Goal: Task Accomplishment & Management: Use online tool/utility

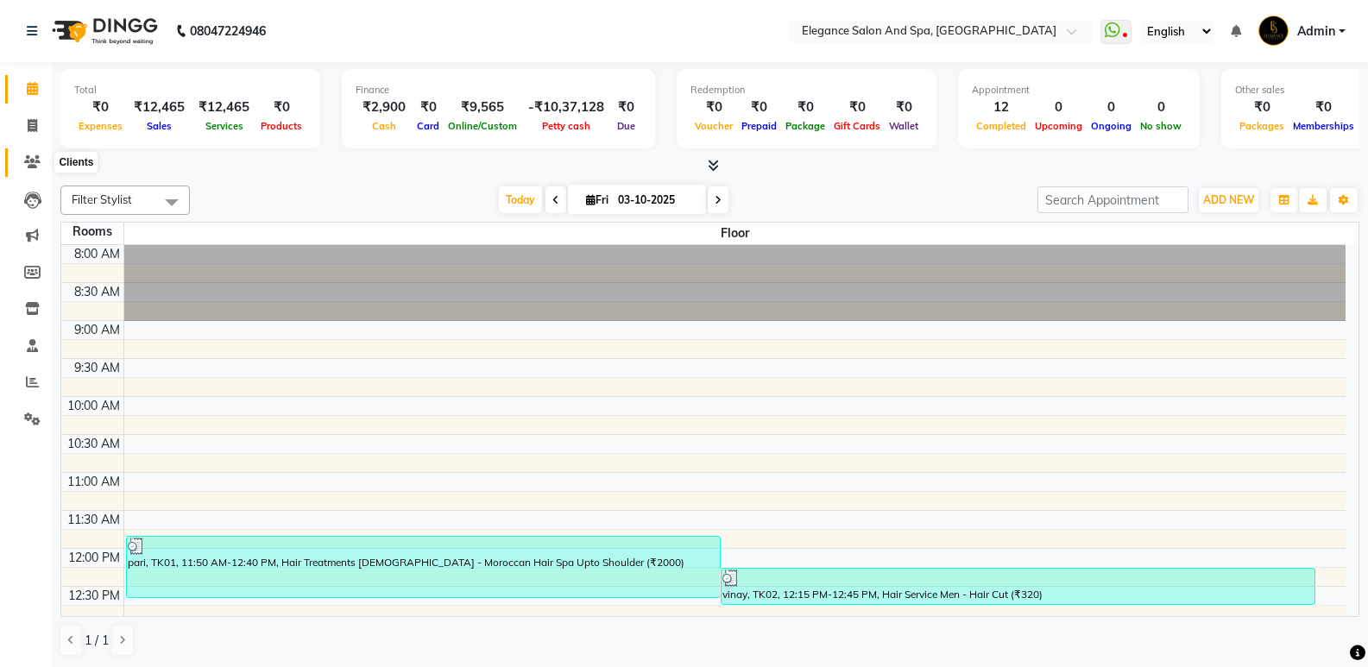
click at [29, 161] on icon at bounding box center [32, 161] width 16 height 13
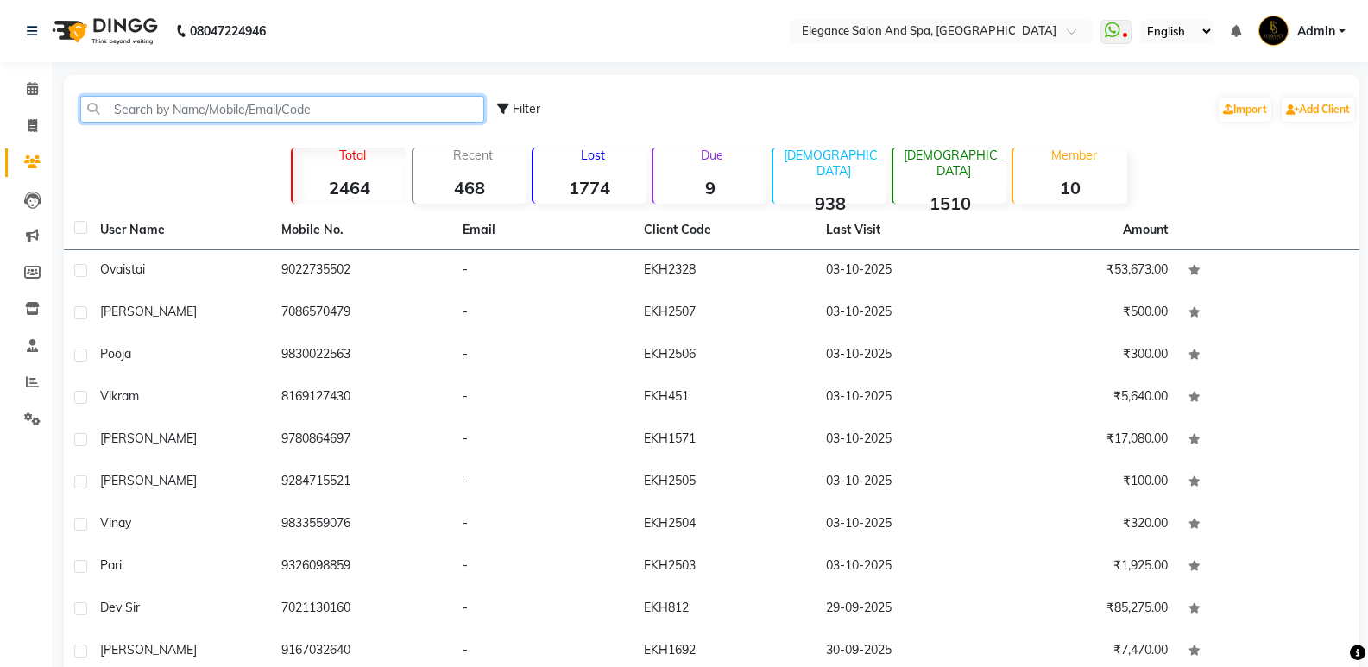
click at [302, 110] on input "text" at bounding box center [282, 109] width 404 height 27
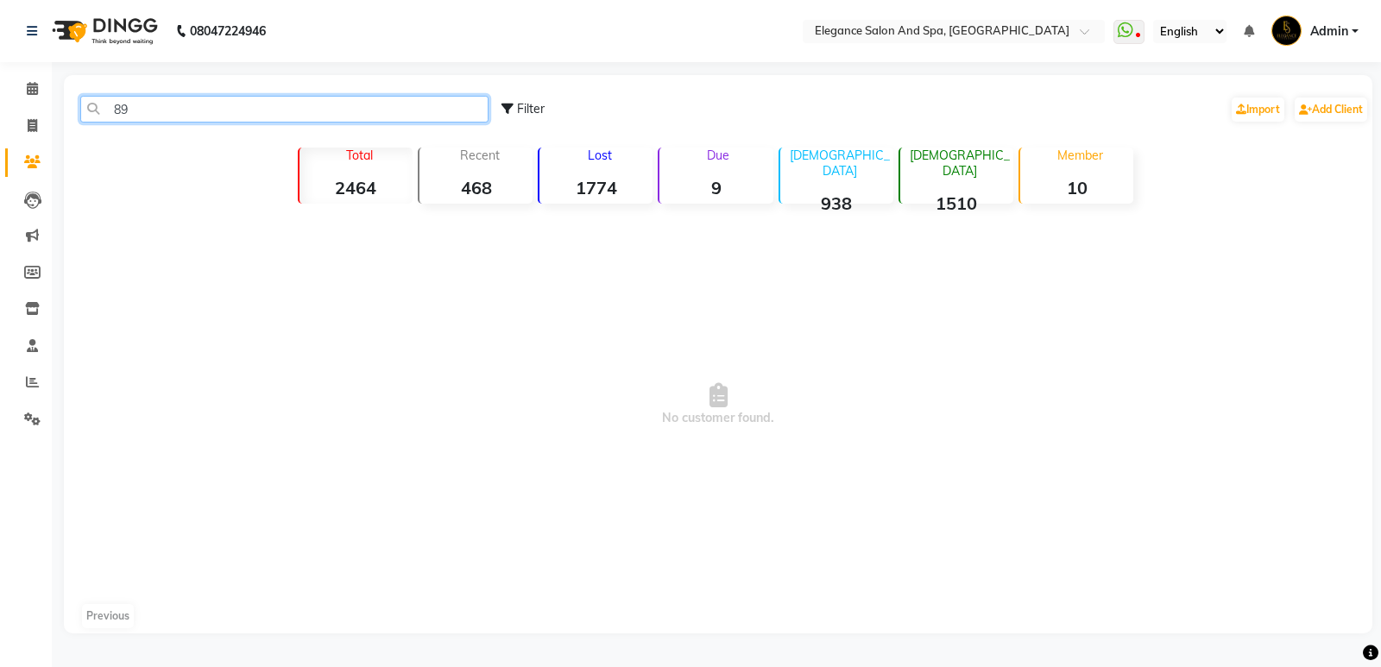
type input "8"
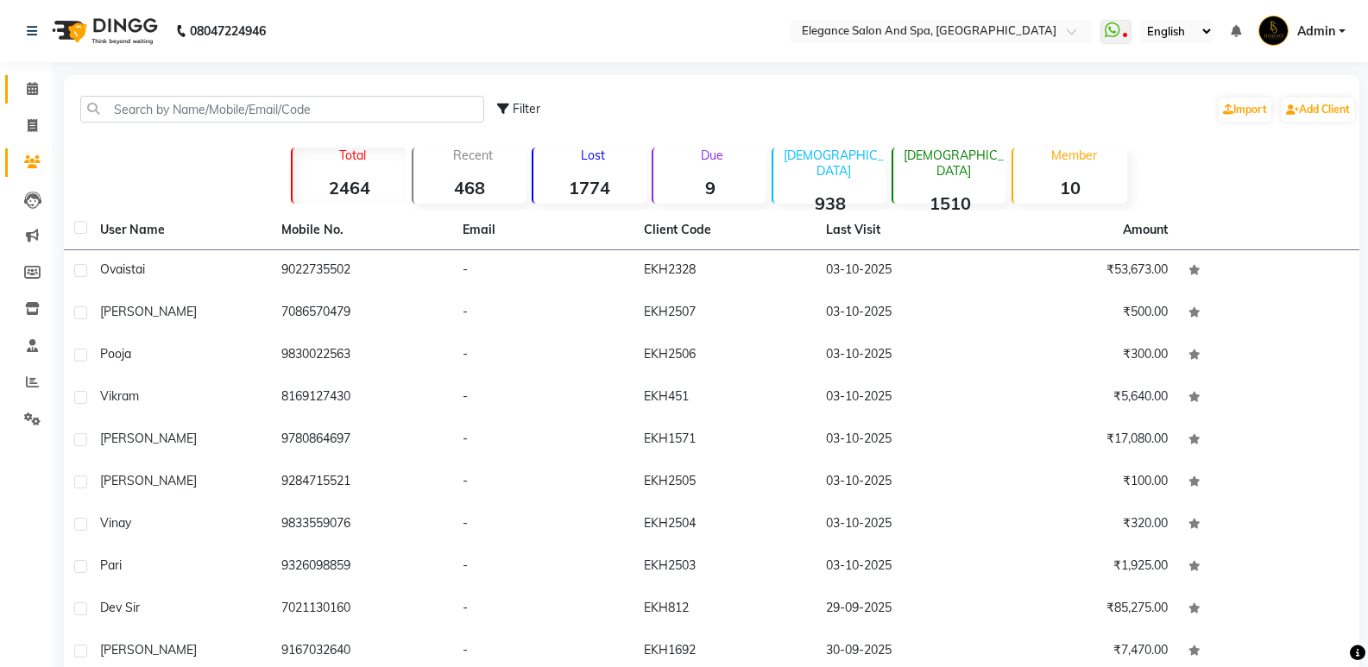
click at [17, 85] on span at bounding box center [32, 89] width 30 height 20
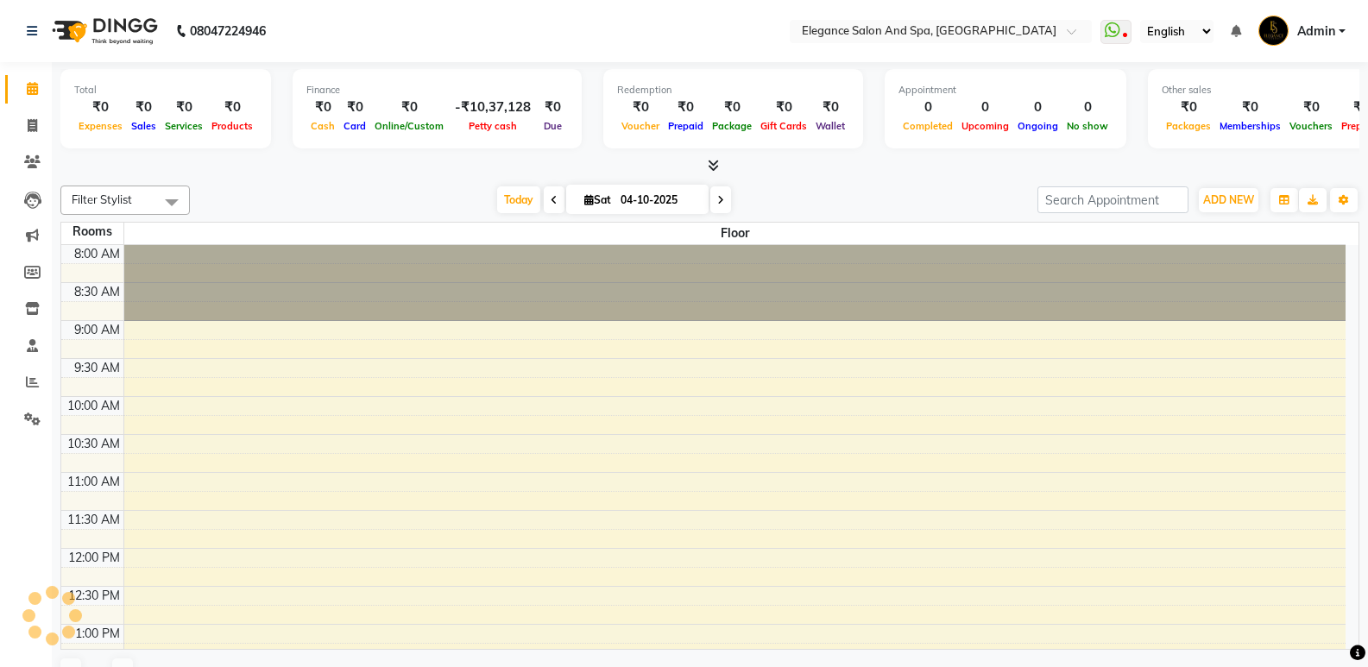
scroll to position [457, 0]
